Goal: Information Seeking & Learning: Learn about a topic

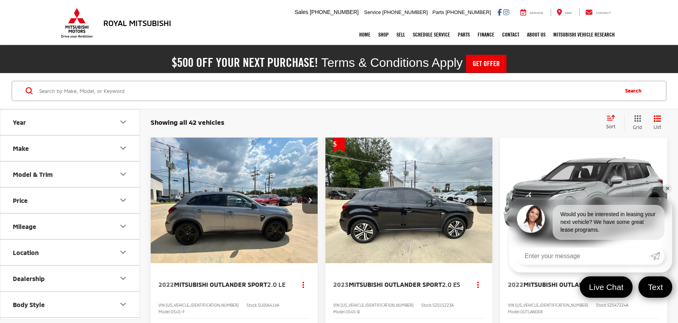
click at [665, 189] on link "✕" at bounding box center [667, 188] width 9 height 9
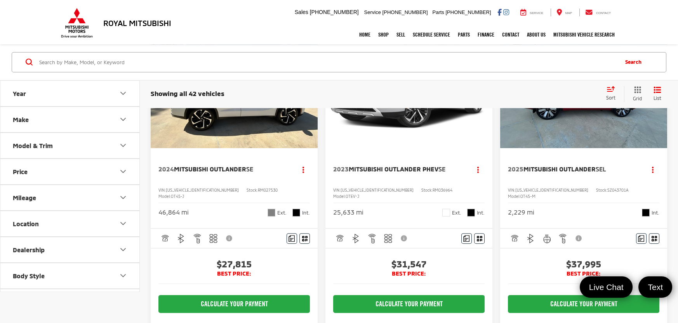
scroll to position [908, 0]
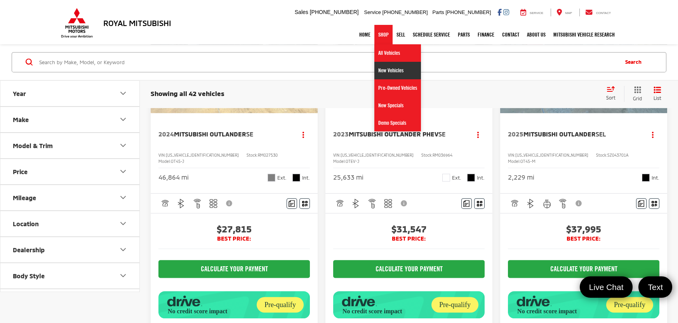
click at [386, 75] on link "New Vehicles" at bounding box center [397, 70] width 47 height 17
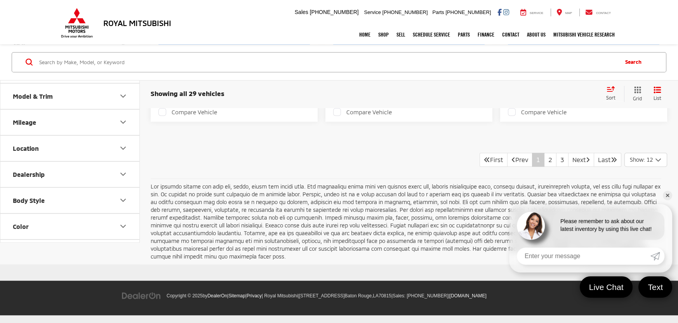
scroll to position [1792, 0]
click at [105, 107] on button "Model & Trim" at bounding box center [70, 95] width 140 height 25
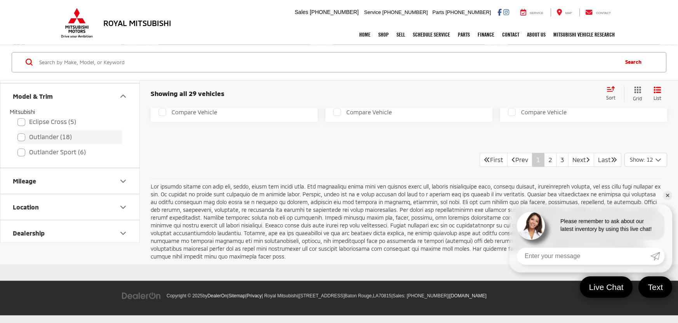
click at [42, 144] on label "Outlander (18)" at bounding box center [69, 137] width 105 height 14
click at [18, 132] on input "Outlander (18)" at bounding box center [17, 132] width 0 height 0
checkbox input "true"
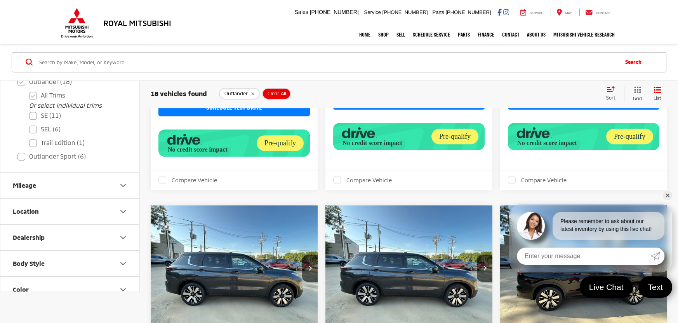
scroll to position [1286, 0]
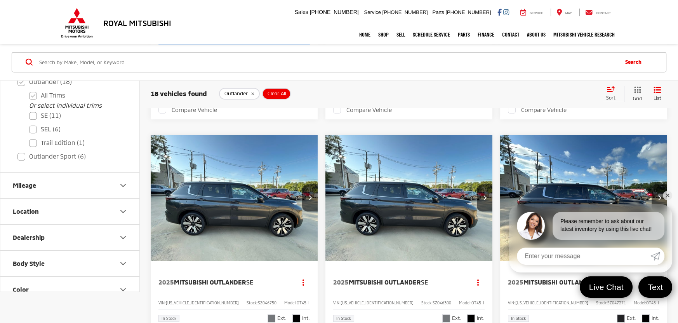
click at [339, 63] on input "Search by Make, Model, or Keyword" at bounding box center [327, 62] width 579 height 19
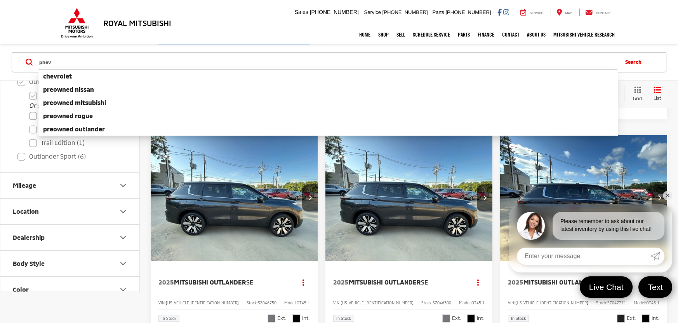
type input "phev"
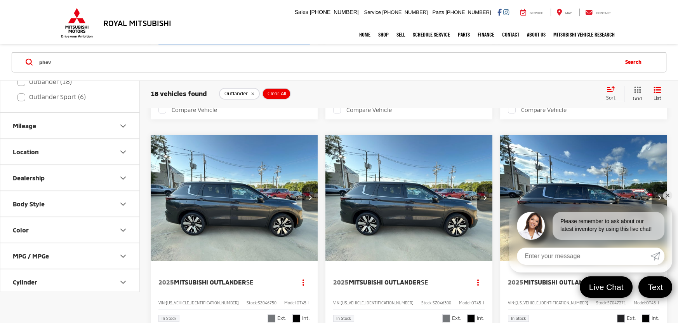
checkbox input "false"
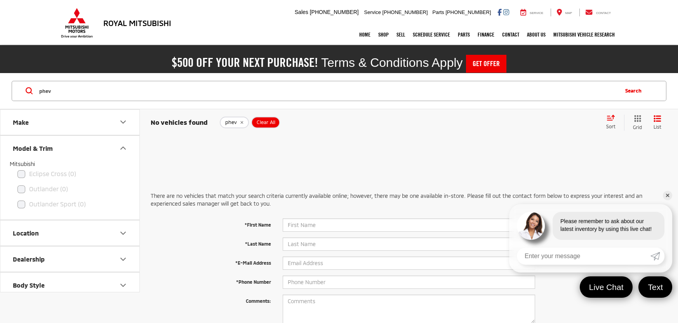
click at [271, 111] on div "No vehicles found phev Clear All + 0 test Sort Price: High to Low Price: Low to…" at bounding box center [409, 122] width 538 height 28
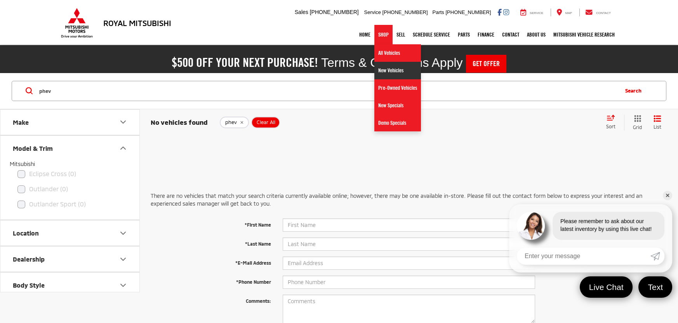
click at [389, 71] on link "New Vehicles" at bounding box center [397, 70] width 47 height 17
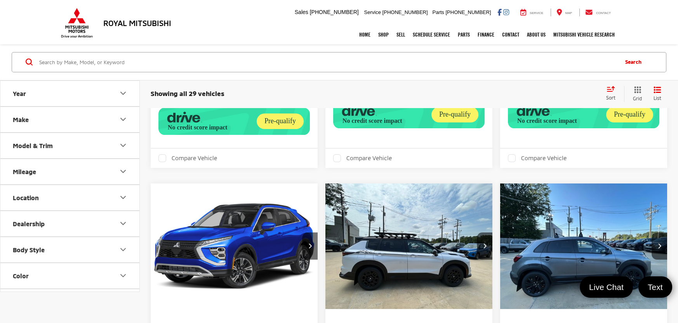
scroll to position [384, 0]
